Goal: Task Accomplishment & Management: Use online tool/utility

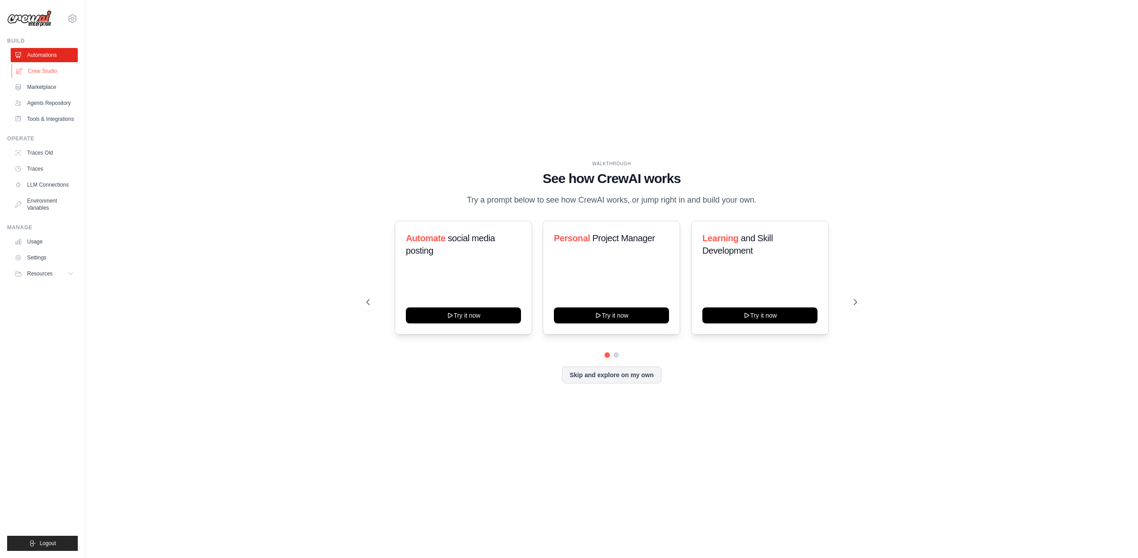
click at [42, 70] on link "Crew Studio" at bounding box center [45, 71] width 67 height 14
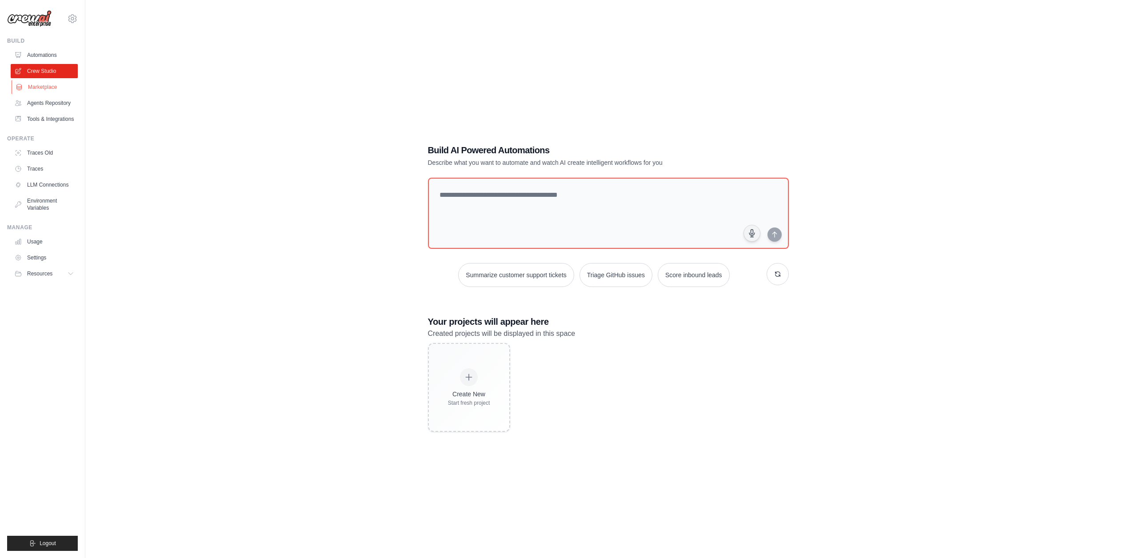
click at [43, 86] on link "Marketplace" at bounding box center [45, 87] width 67 height 14
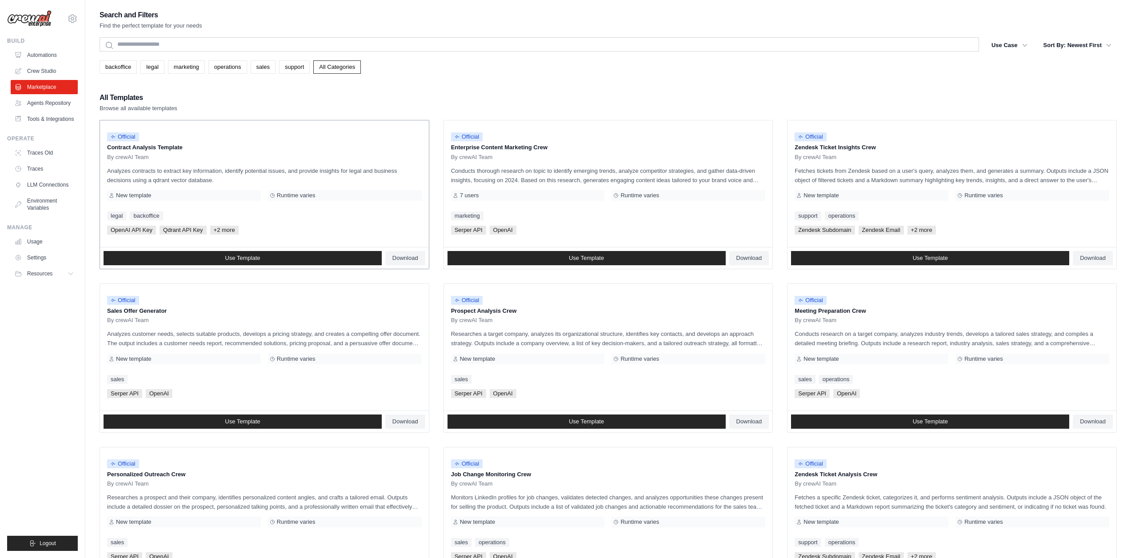
scroll to position [75, 0]
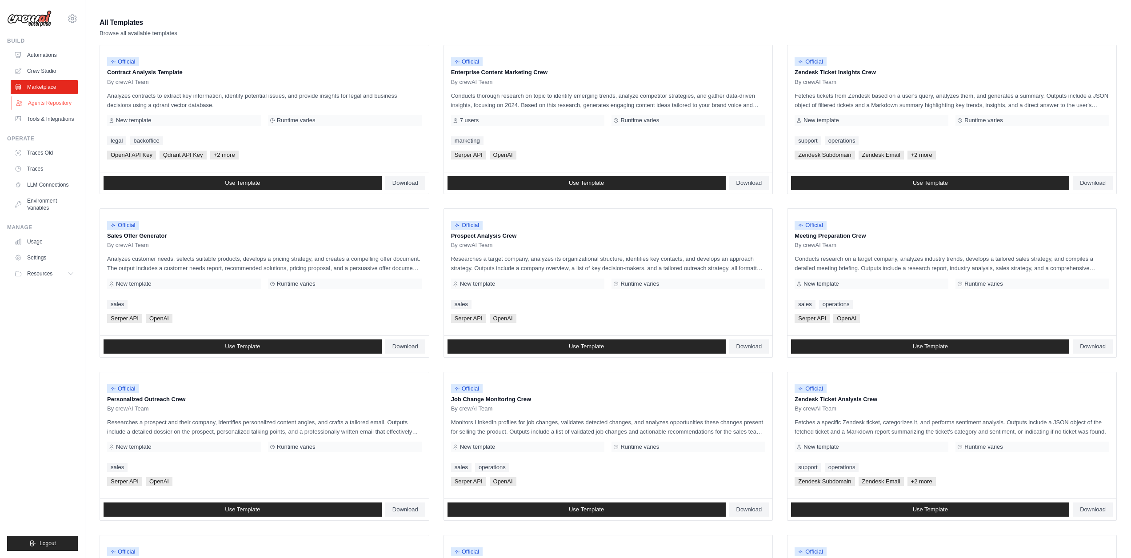
click at [47, 107] on link "Agents Repository" at bounding box center [45, 103] width 67 height 14
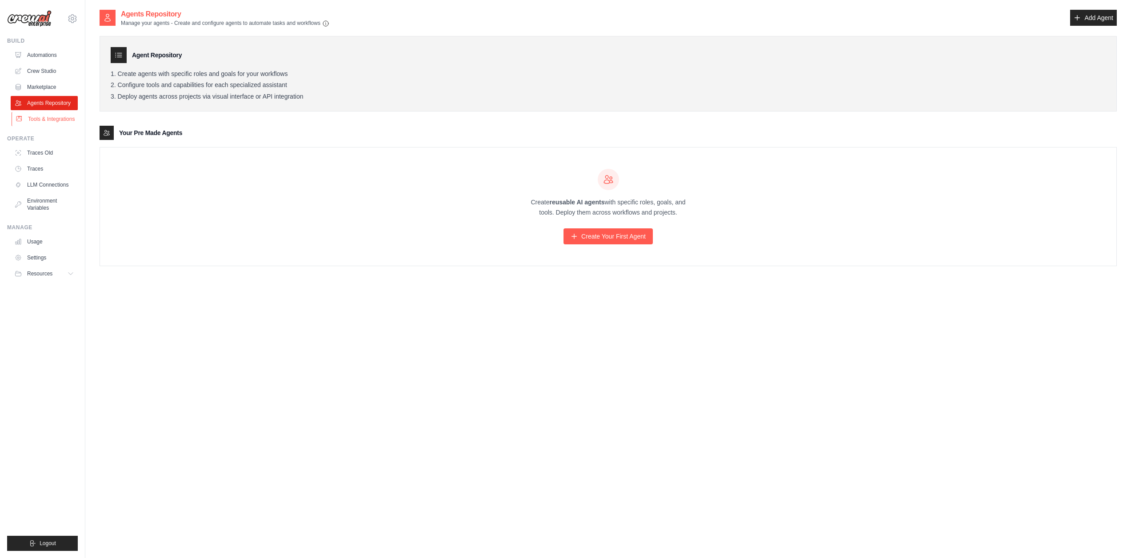
click at [50, 120] on link "Tools & Integrations" at bounding box center [45, 119] width 67 height 14
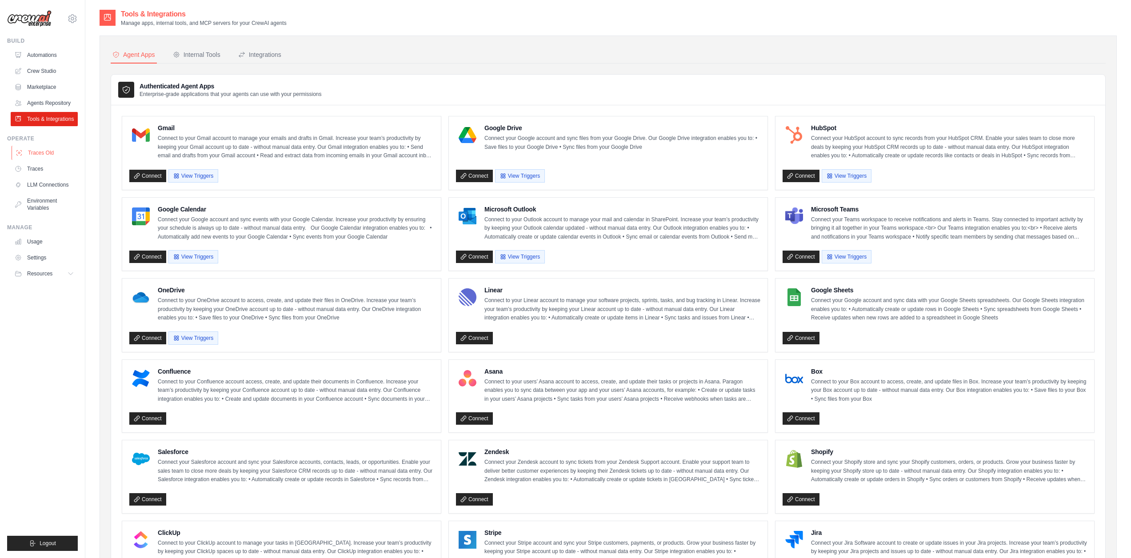
click at [44, 158] on link "Traces Old" at bounding box center [45, 153] width 67 height 14
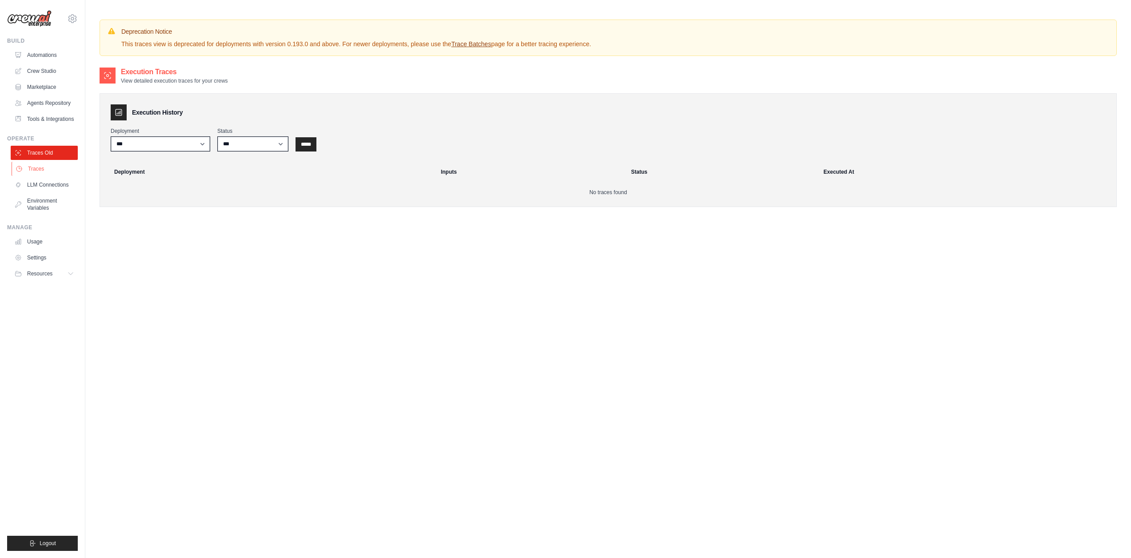
click at [43, 176] on link "Traces" at bounding box center [45, 169] width 67 height 14
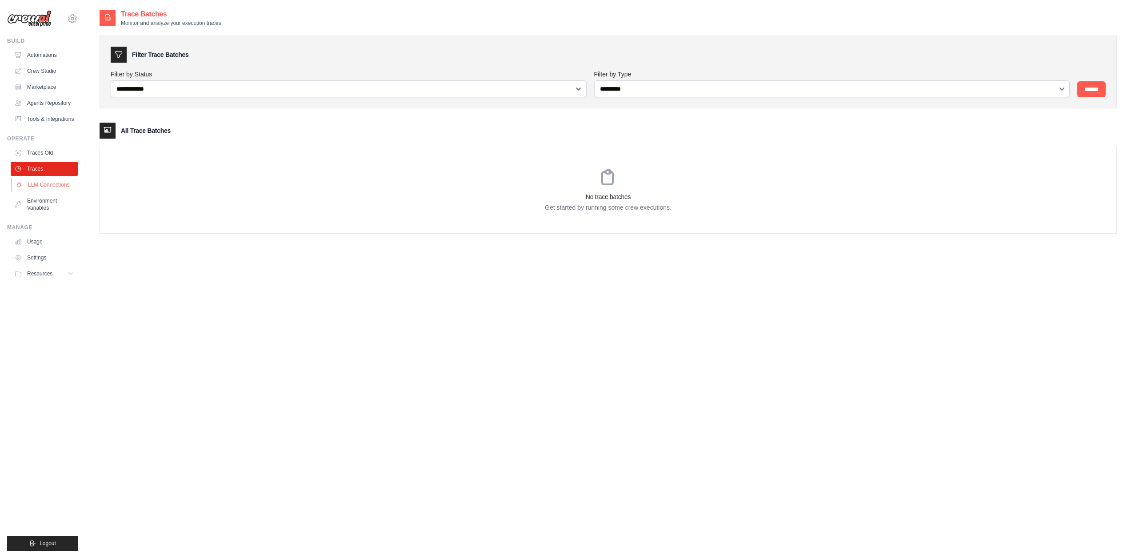
click at [57, 192] on link "LLM Connections" at bounding box center [45, 185] width 67 height 14
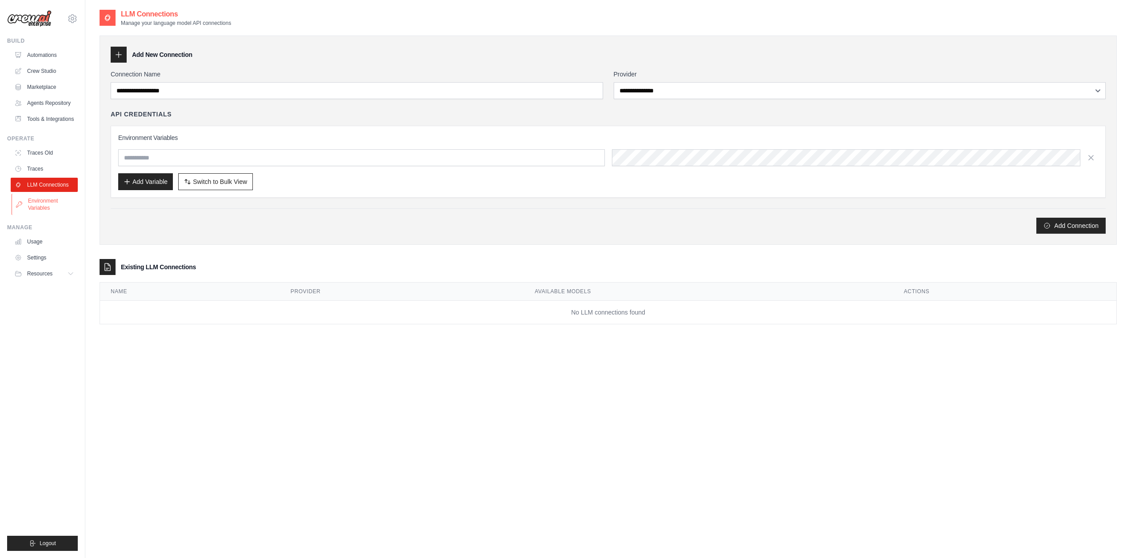
click at [63, 208] on link "Environment Variables" at bounding box center [45, 204] width 67 height 21
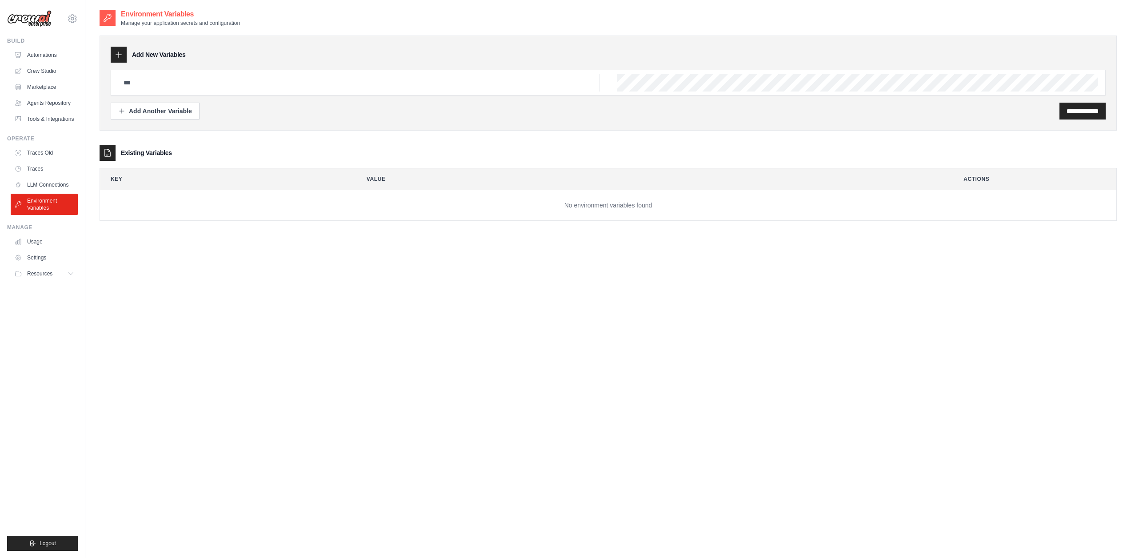
click at [51, 240] on div "Manage Usage Settings Resources Documentation GitHub Blog" at bounding box center [42, 252] width 71 height 57
click at [61, 243] on link "Usage" at bounding box center [45, 242] width 67 height 14
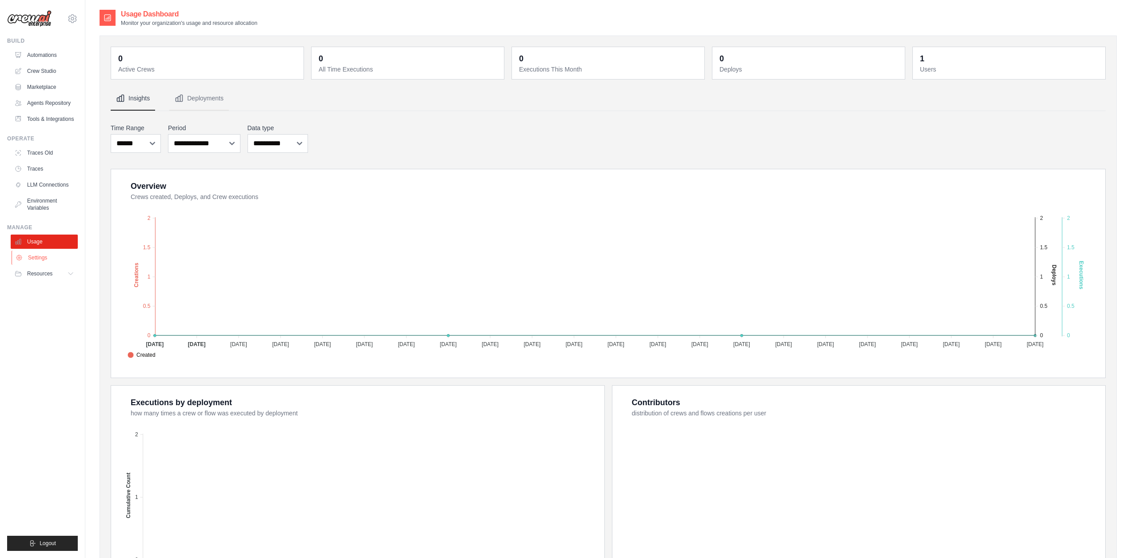
click at [46, 262] on link "Settings" at bounding box center [45, 258] width 67 height 14
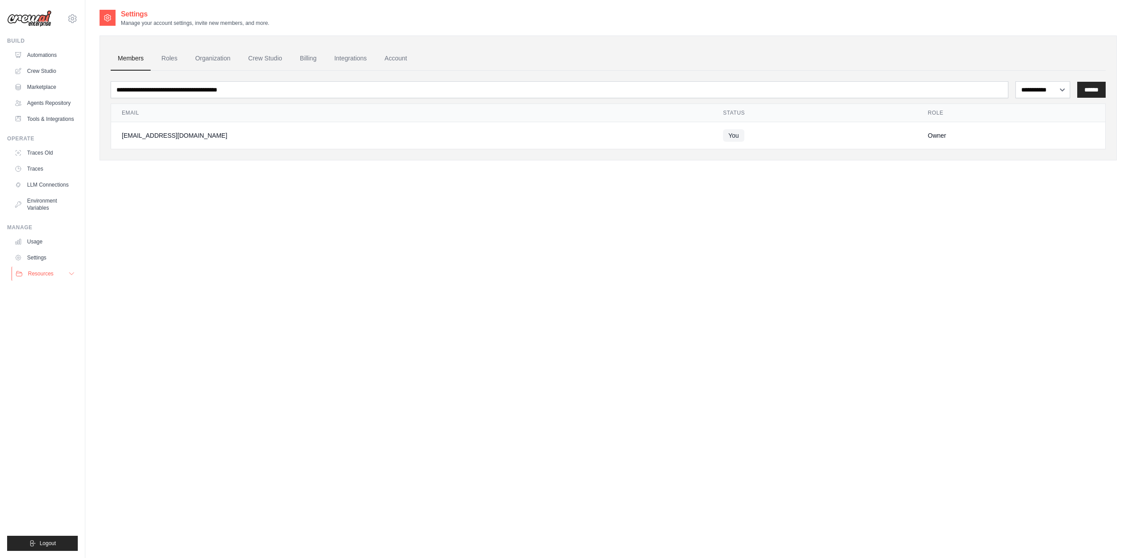
click at [55, 278] on button "Resources" at bounding box center [45, 274] width 67 height 14
click at [64, 292] on span "Documentation" at bounding box center [50, 288] width 36 height 7
click at [53, 56] on link "Automations" at bounding box center [45, 55] width 67 height 14
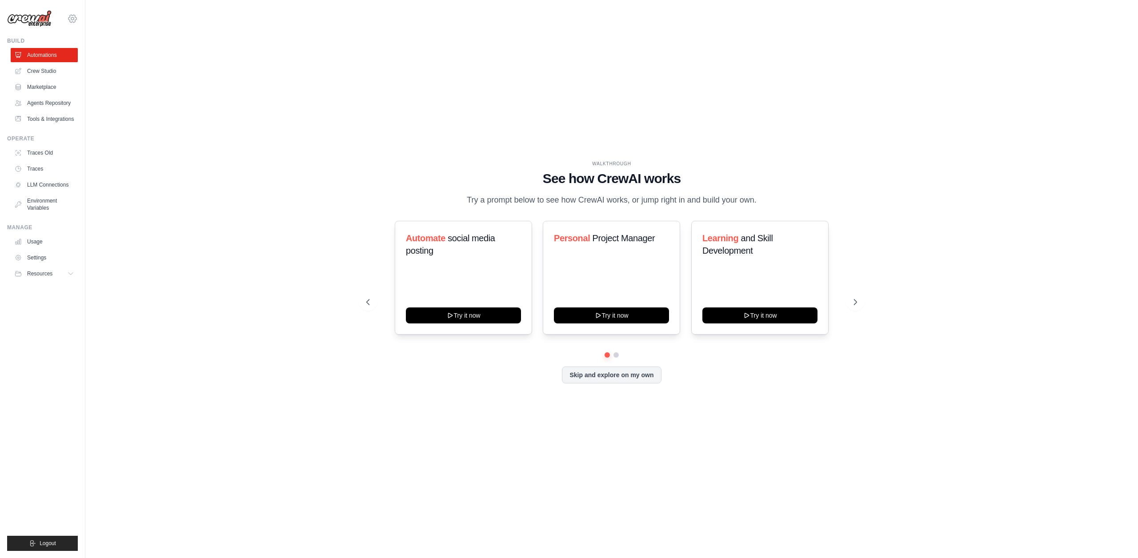
click at [68, 16] on icon at bounding box center [72, 18] width 11 height 11
drag, startPoint x: 607, startPoint y: 128, endPoint x: 629, endPoint y: 131, distance: 22.0
click at [625, 130] on div "WALKTHROUGH See how CrewAI works Try a prompt below to see how CrewAI works, or…" at bounding box center [612, 279] width 1024 height 541
click at [796, 317] on button "Try it now" at bounding box center [759, 315] width 115 height 16
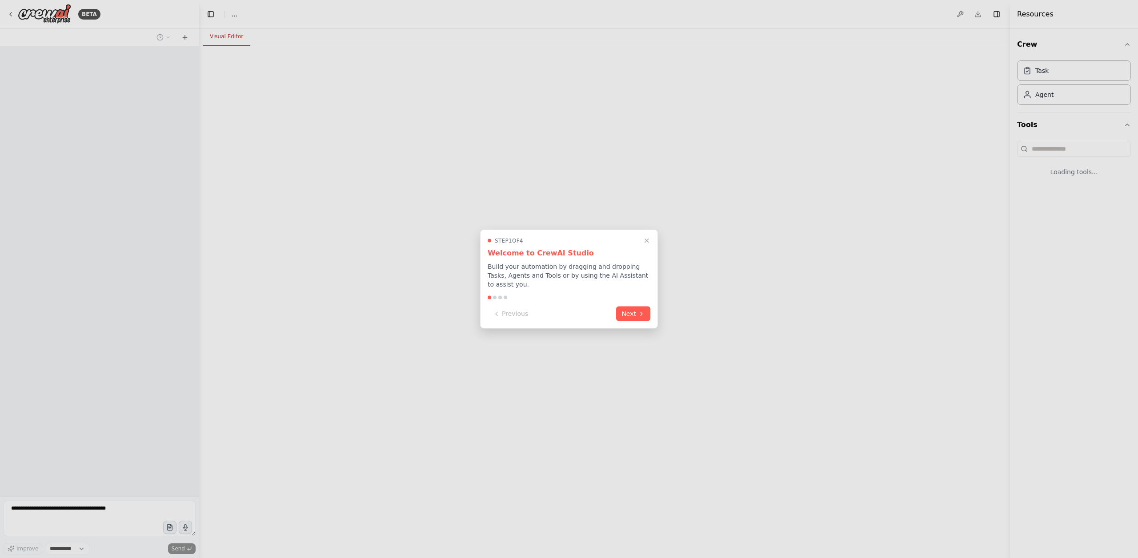
select select "****"
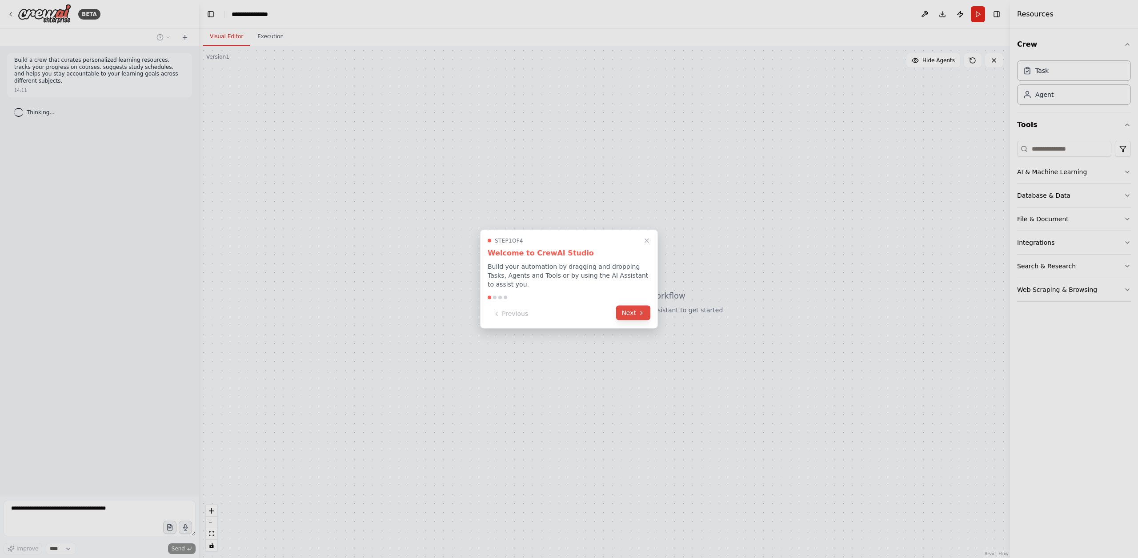
click at [633, 307] on button "Next" at bounding box center [633, 313] width 34 height 15
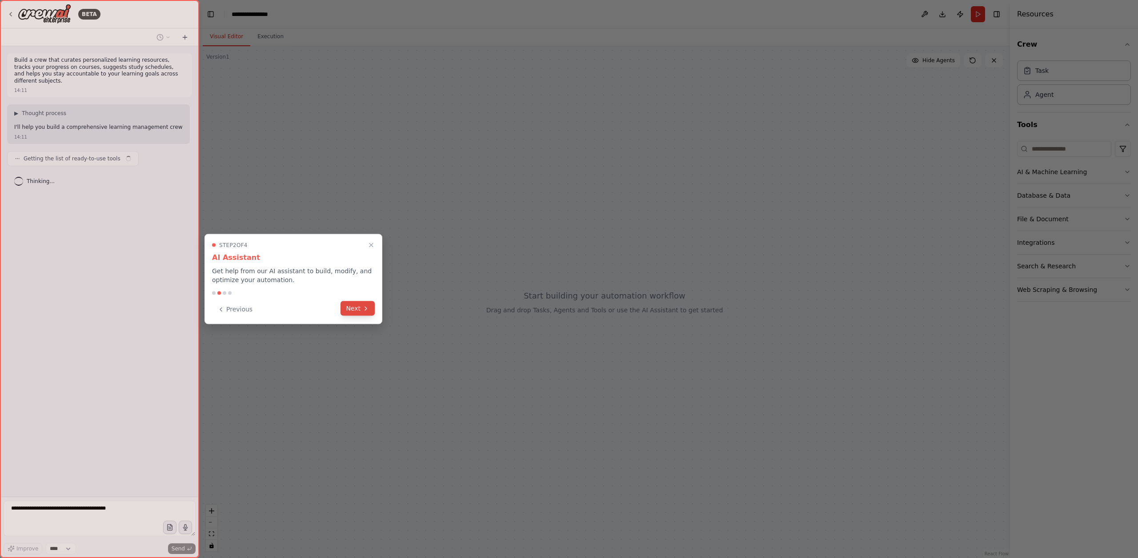
click at [360, 307] on button "Next" at bounding box center [358, 308] width 34 height 15
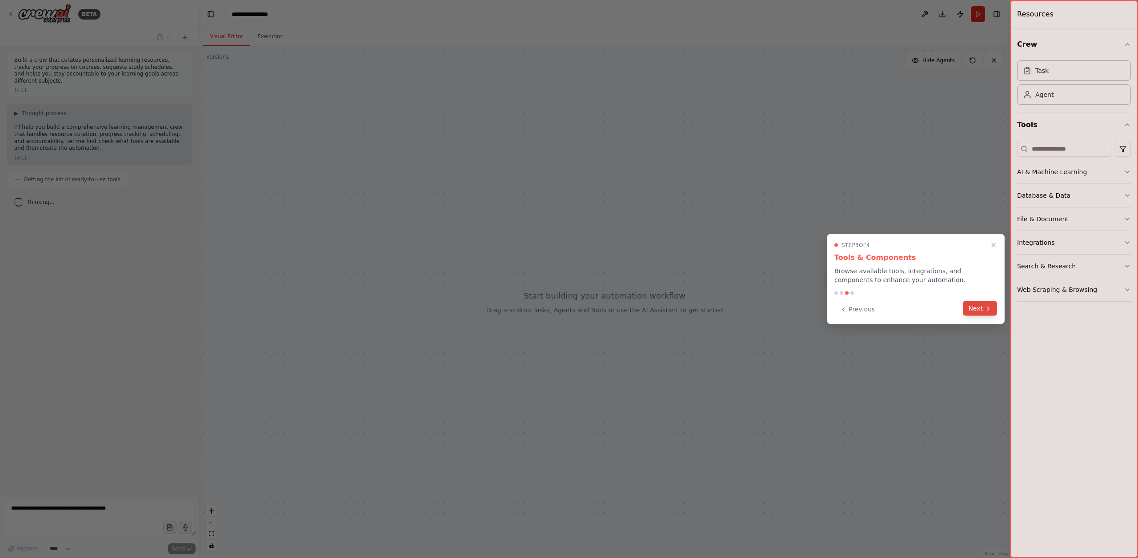
click at [994, 308] on button "Next" at bounding box center [980, 308] width 34 height 15
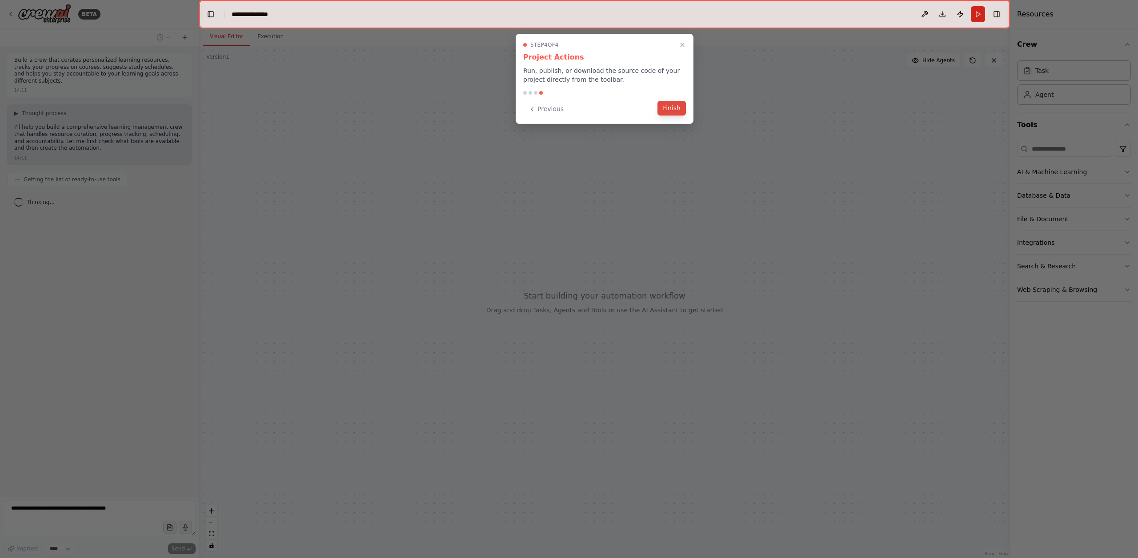
click at [681, 114] on button "Finish" at bounding box center [671, 108] width 28 height 15
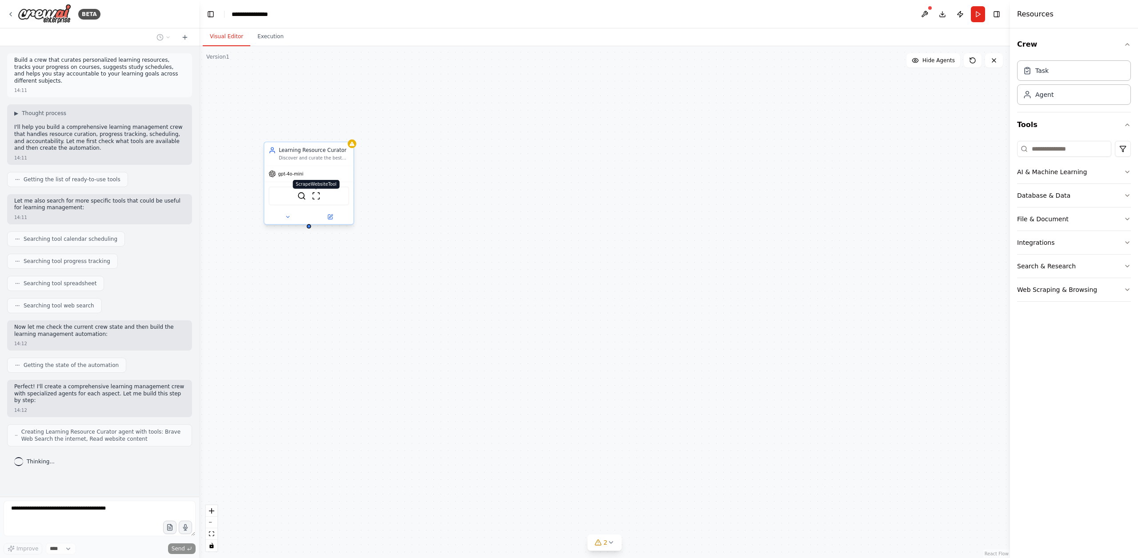
click at [318, 193] on img at bounding box center [316, 196] width 9 height 9
click at [300, 175] on span "gpt-4o-mini" at bounding box center [290, 174] width 25 height 6
click at [290, 197] on div "BraveSearchTool ScrapeWebsiteTool" at bounding box center [308, 196] width 80 height 19
click at [290, 216] on icon at bounding box center [288, 217] width 6 height 6
click at [920, 21] on button at bounding box center [924, 14] width 14 height 16
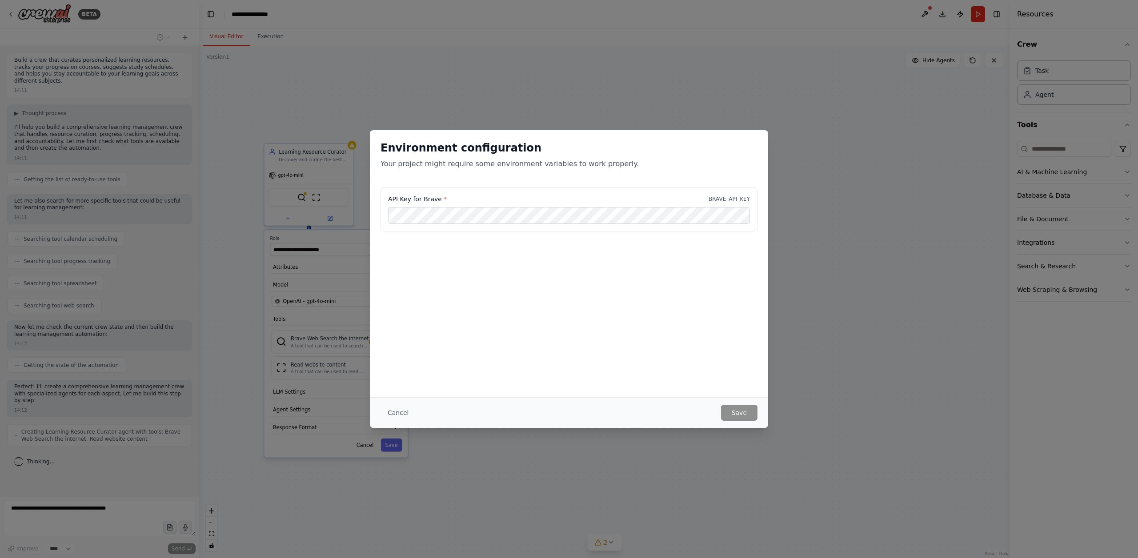
click at [890, 61] on div "Environment configuration Your project might require some environment variables…" at bounding box center [569, 279] width 1138 height 558
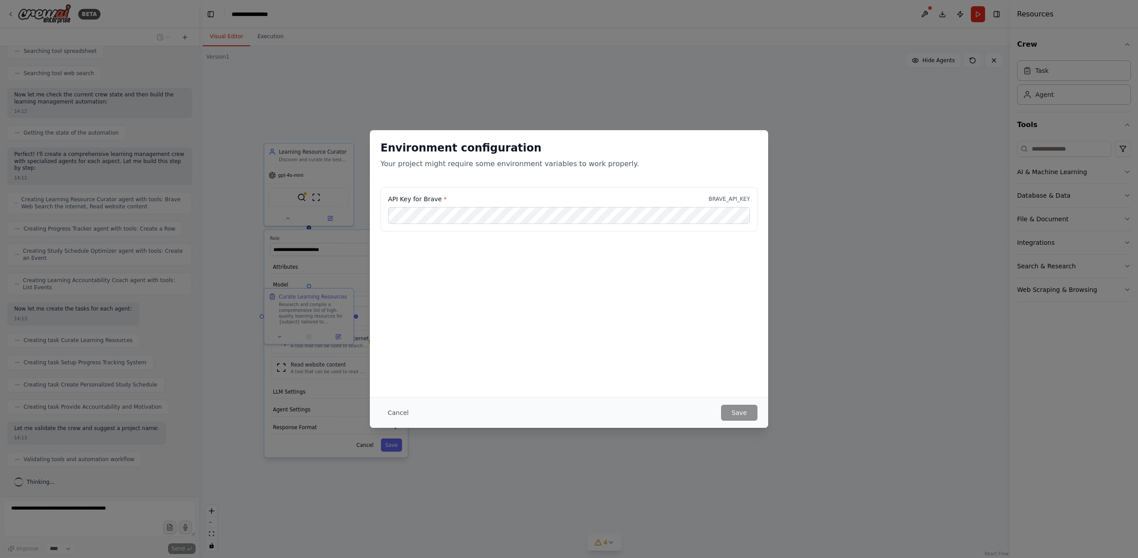
scroll to position [262, 0]
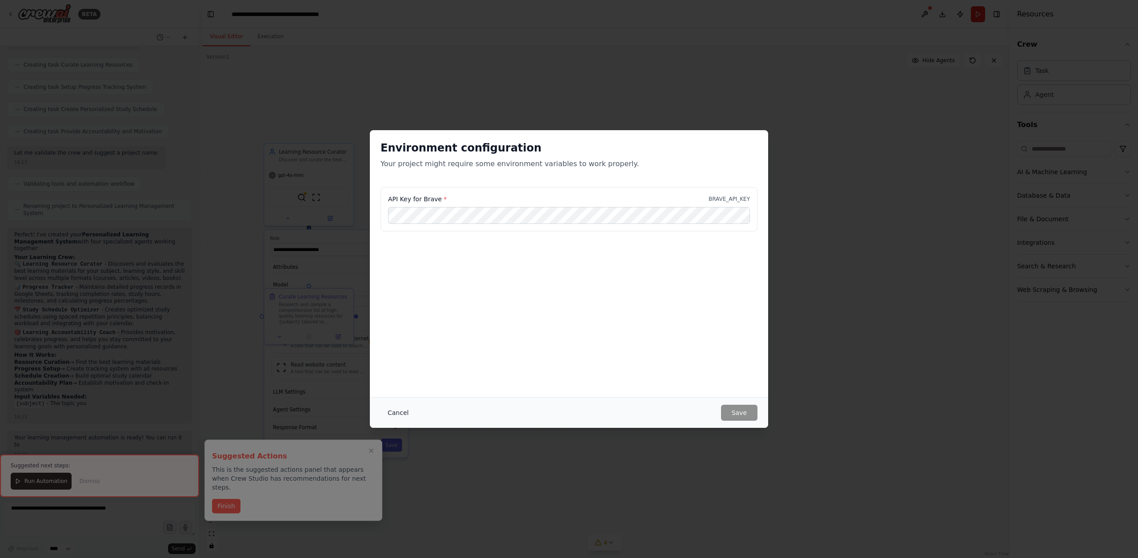
click at [393, 414] on button "Cancel" at bounding box center [398, 413] width 35 height 16
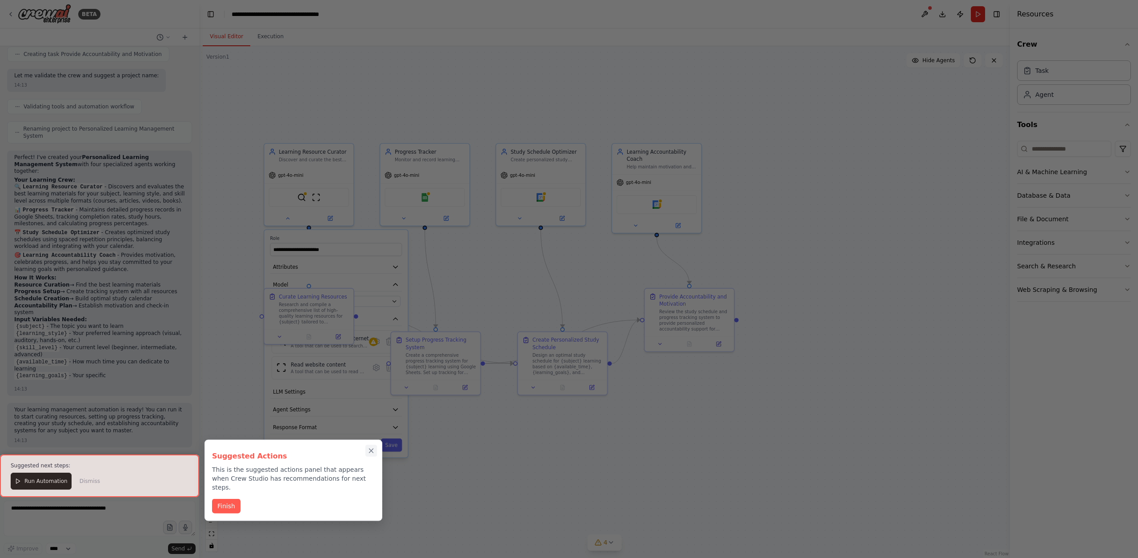
click at [374, 449] on icon "Close walkthrough" at bounding box center [371, 451] width 8 height 8
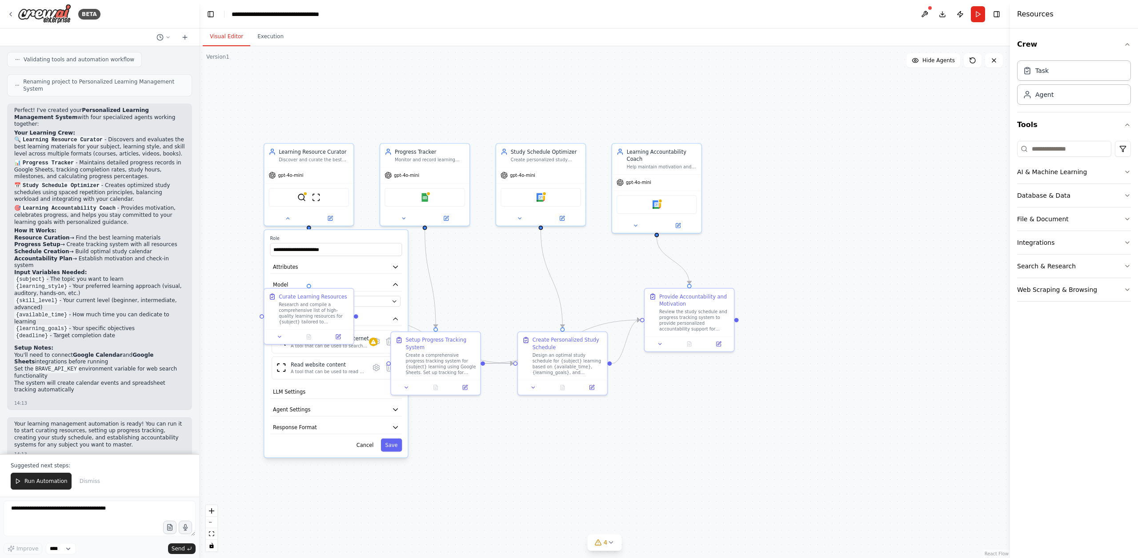
scroll to position [639, 0]
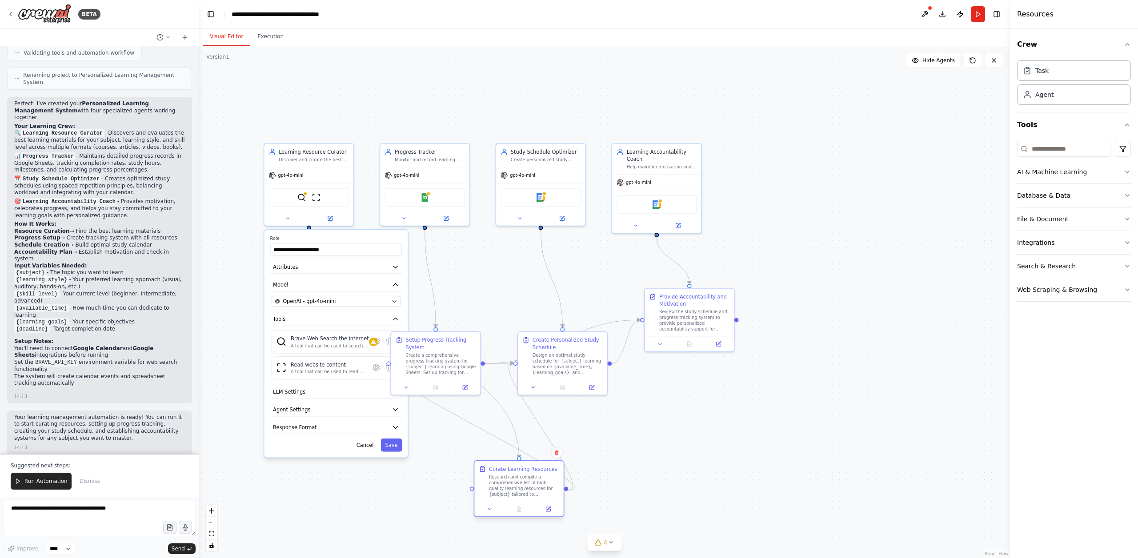
drag, startPoint x: 306, startPoint y: 315, endPoint x: 514, endPoint y: 490, distance: 271.9
click at [514, 490] on div "Research and compile a comprehensive list of high-quality learning resources fo…" at bounding box center [524, 485] width 70 height 23
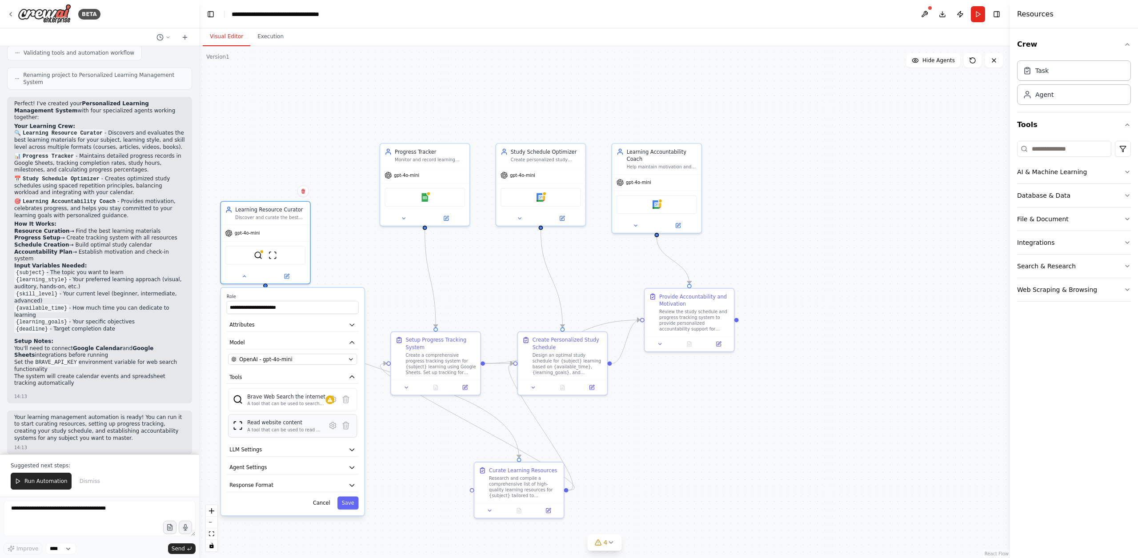
drag, startPoint x: 301, startPoint y: 406, endPoint x: 284, endPoint y: 429, distance: 29.2
click at [284, 429] on div "Read website content A tool that can be used to read a website content." at bounding box center [284, 426] width 75 height 14
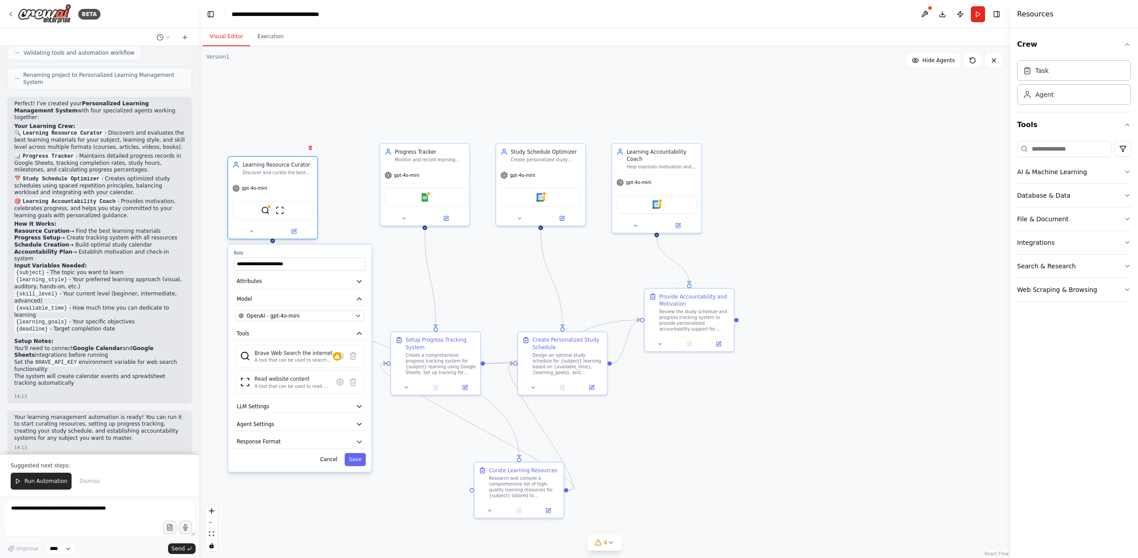
drag, startPoint x: 264, startPoint y: 229, endPoint x: 267, endPoint y: 205, distance: 24.6
click at [267, 205] on div "BraveSearchTool ScrapeWebsiteTool" at bounding box center [272, 210] width 80 height 19
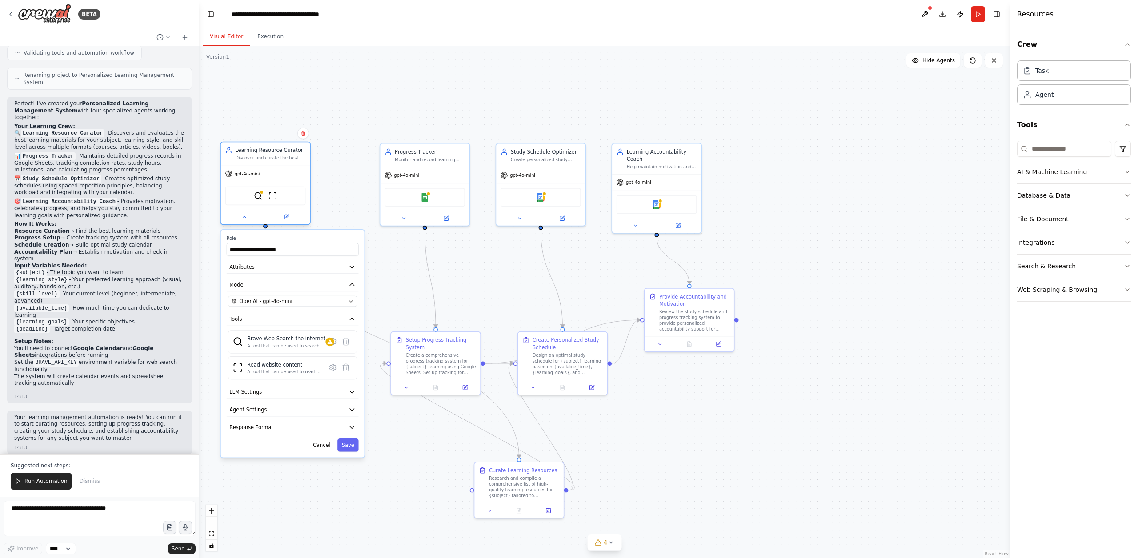
drag, startPoint x: 272, startPoint y: 203, endPoint x: 261, endPoint y: 185, distance: 20.1
click at [261, 185] on div "BraveSearchTool ScrapeWebsiteTool" at bounding box center [265, 196] width 89 height 28
drag, startPoint x: 519, startPoint y: 500, endPoint x: 316, endPoint y: 376, distance: 238.0
click at [316, 377] on div "Curate Learning Resources Research and compile a comprehensive list of high-qua…" at bounding box center [308, 373] width 89 height 40
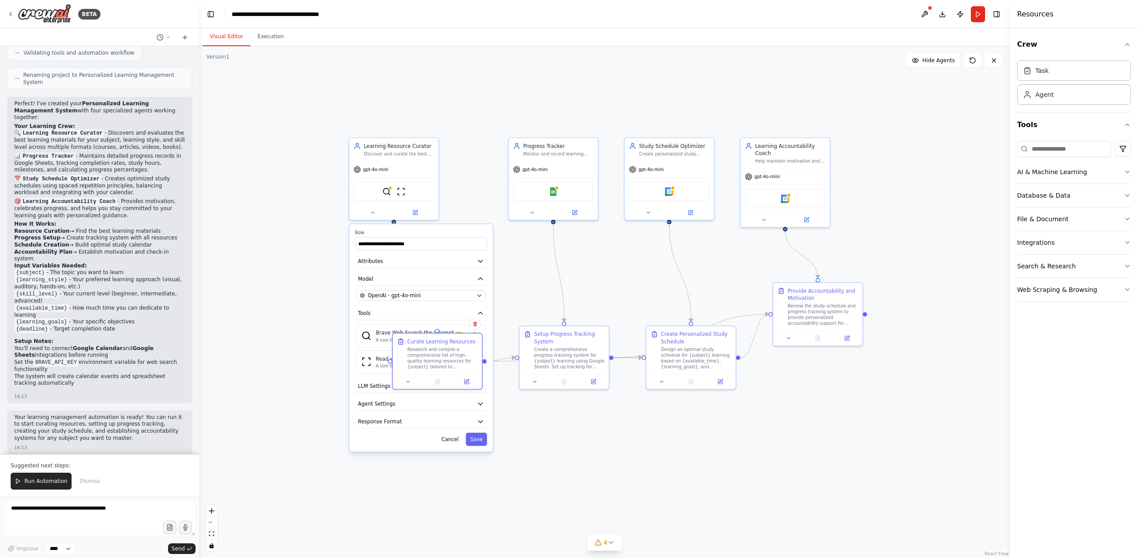
drag, startPoint x: 570, startPoint y: 442, endPoint x: 668, endPoint y: 432, distance: 98.3
click at [668, 432] on div ".deletable-edge-delete-btn { width: 20px; height: 20px; border: 0px solid #ffff…" at bounding box center [604, 302] width 811 height 512
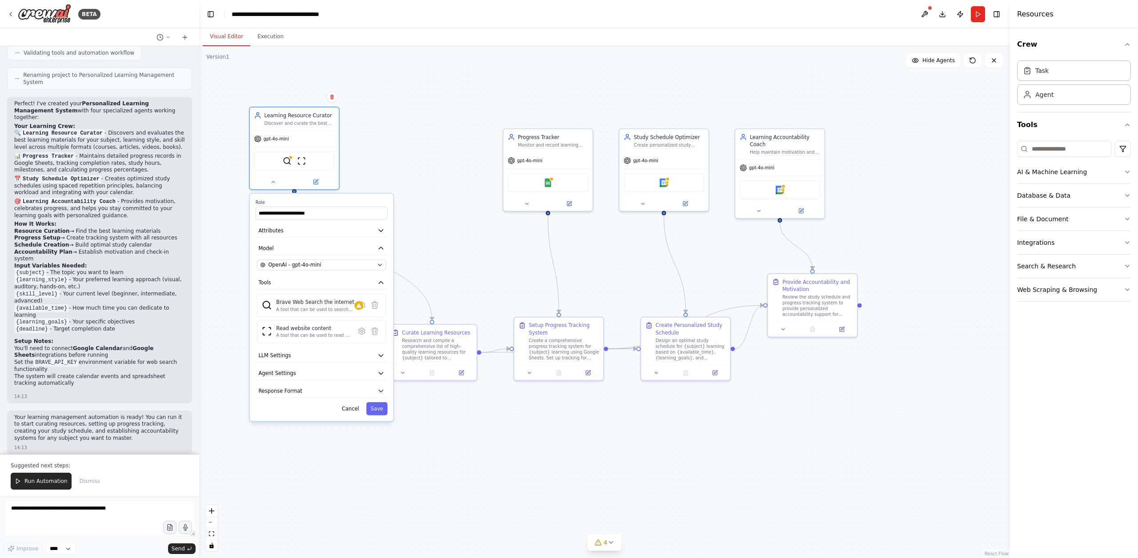
drag, startPoint x: 373, startPoint y: 228, endPoint x: 296, endPoint y: 186, distance: 88.3
click at [296, 200] on label "Role" at bounding box center [322, 203] width 132 height 6
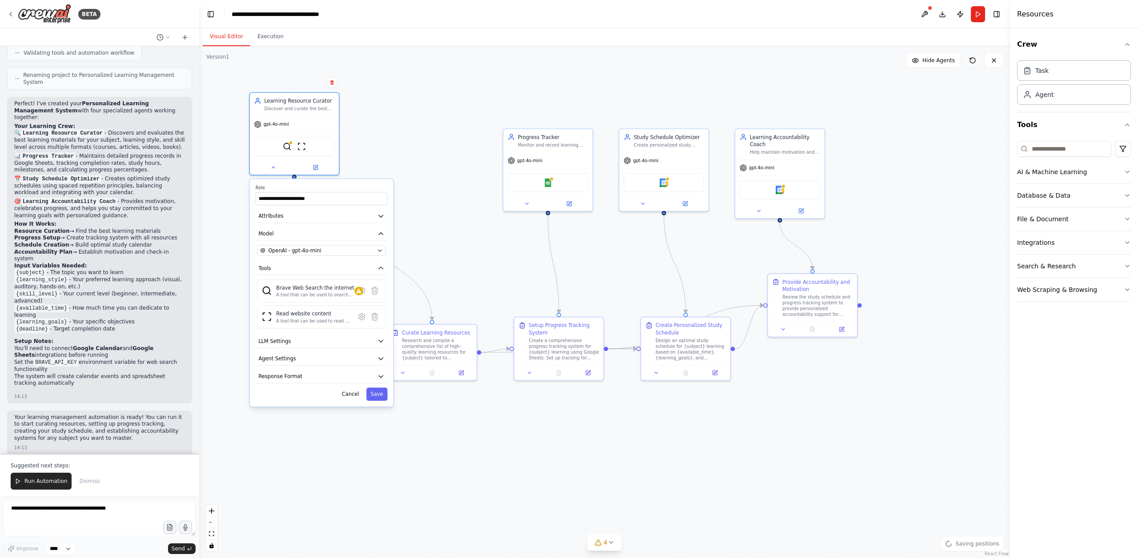
click at [976, 62] on button at bounding box center [973, 60] width 18 height 14
drag, startPoint x: 444, startPoint y: 356, endPoint x: 461, endPoint y: 425, distance: 71.8
click at [461, 425] on div "Research and compile a comprehensive list of high-quality learning resources fo…" at bounding box center [459, 413] width 70 height 23
drag, startPoint x: 538, startPoint y: 355, endPoint x: 519, endPoint y: 303, distance: 55.3
click at [519, 303] on div "Create a comprehensive progress tracking system for {subject} learning using Go…" at bounding box center [546, 297] width 70 height 23
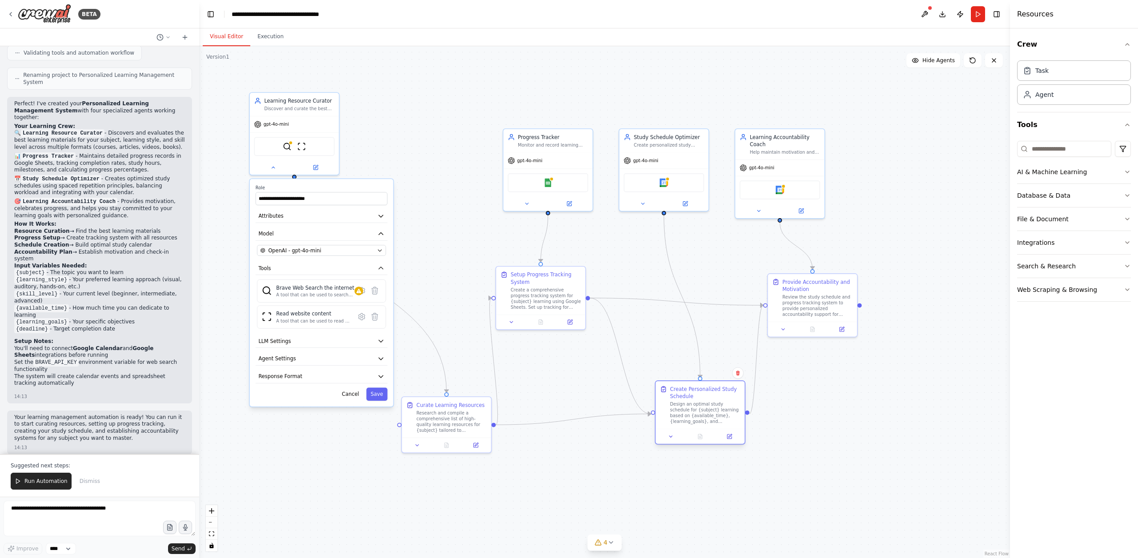
drag, startPoint x: 687, startPoint y: 362, endPoint x: 706, endPoint y: 431, distance: 71.6
click at [705, 430] on div "Create Personalized Study Schedule Design an optimal study schedule for {subjec…" at bounding box center [700, 413] width 91 height 64
click at [847, 453] on div ".deletable-edge-delete-btn { width: 20px; height: 20px; border: 0px solid #ffff…" at bounding box center [604, 302] width 811 height 512
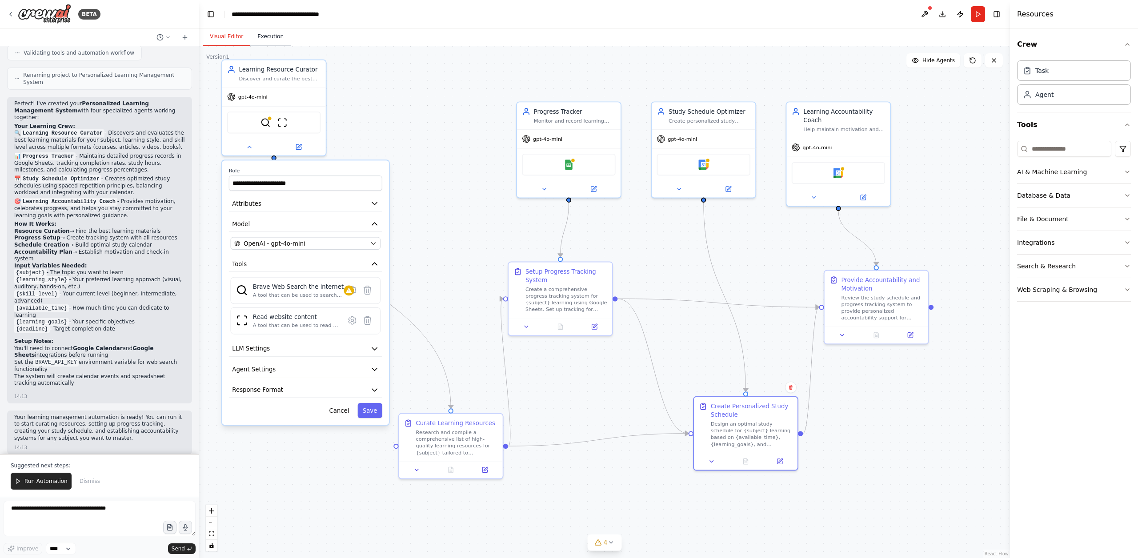
click at [270, 33] on button "Execution" at bounding box center [270, 37] width 40 height 19
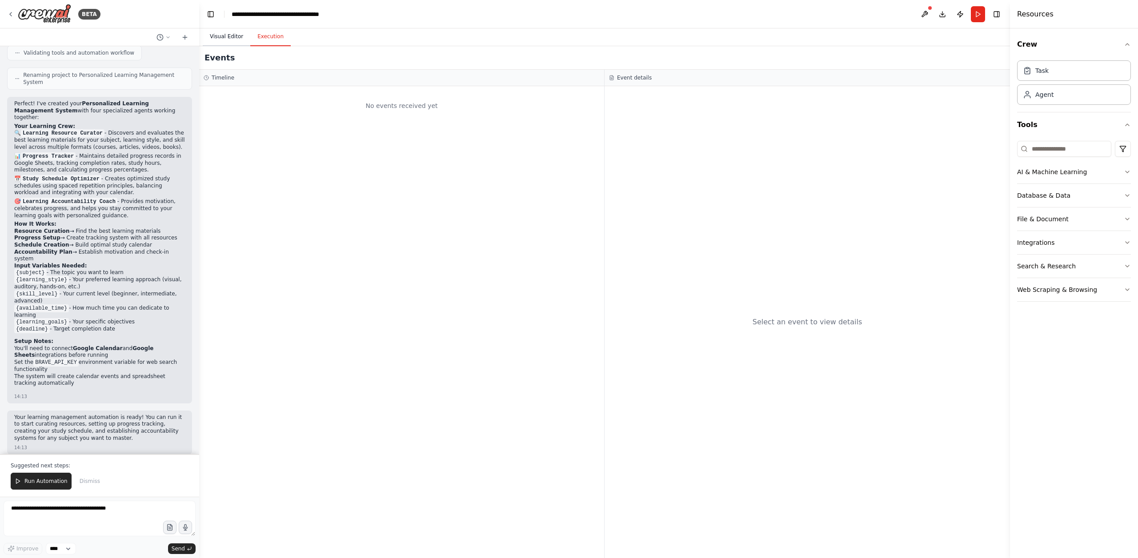
click at [224, 34] on button "Visual Editor" at bounding box center [227, 37] width 48 height 19
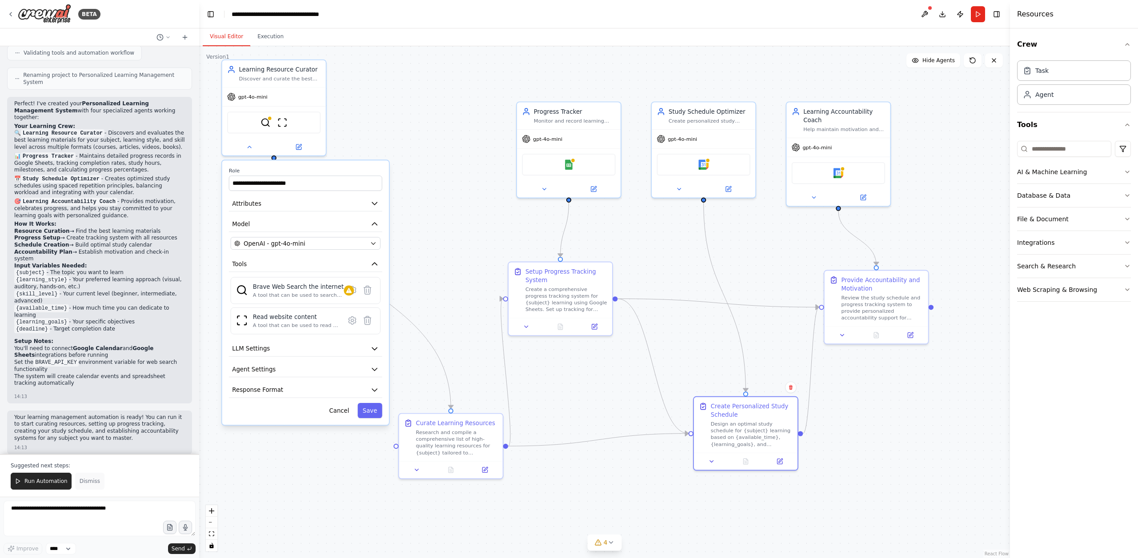
click at [93, 481] on span "Dismiss" at bounding box center [90, 481] width 20 height 7
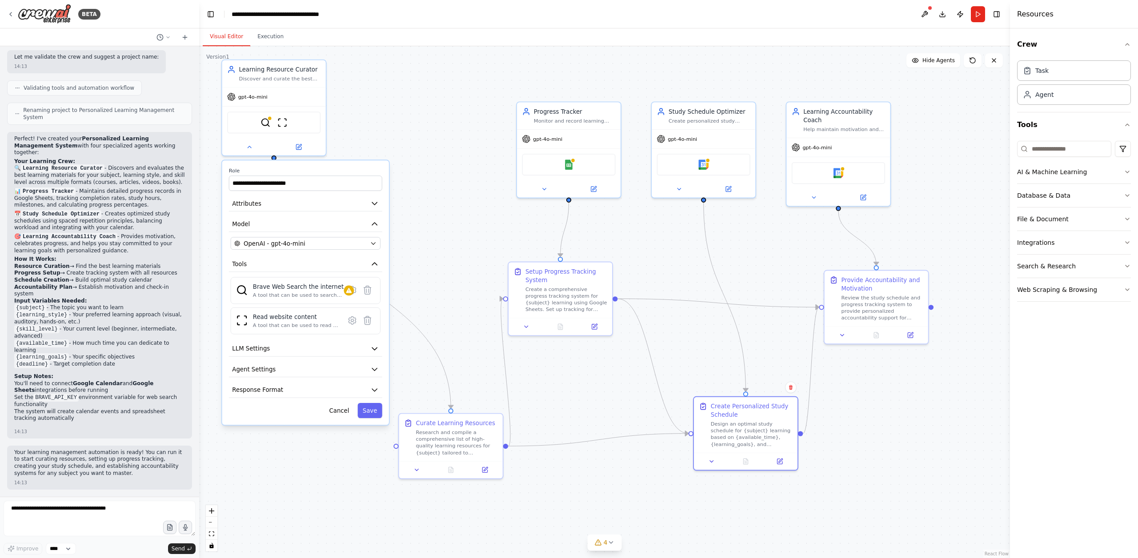
scroll to position [597, 0]
